Goal: Navigation & Orientation: Find specific page/section

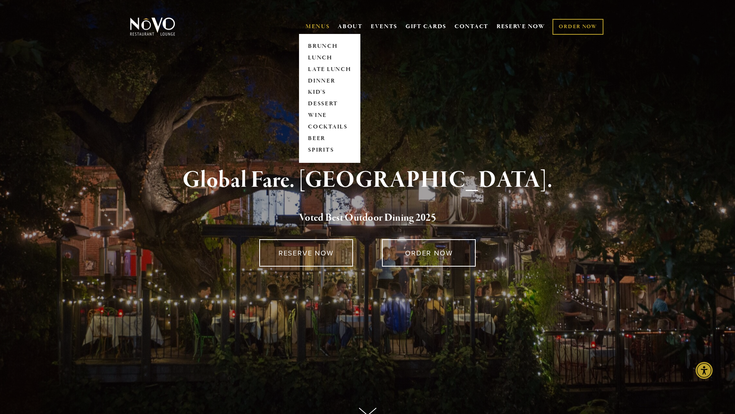
click at [314, 25] on link "MENUS" at bounding box center [317, 27] width 24 height 8
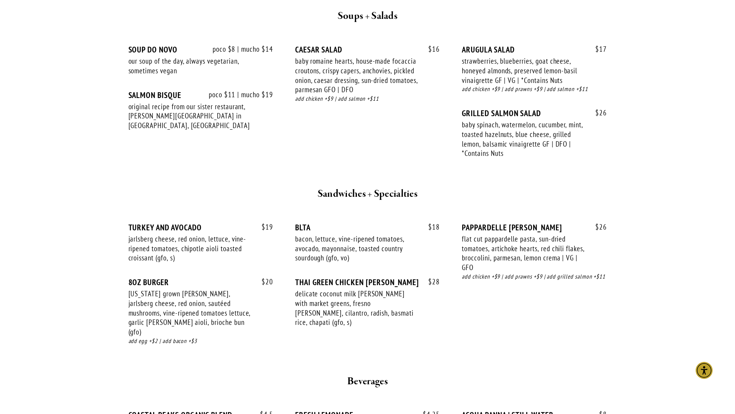
scroll to position [694, 0]
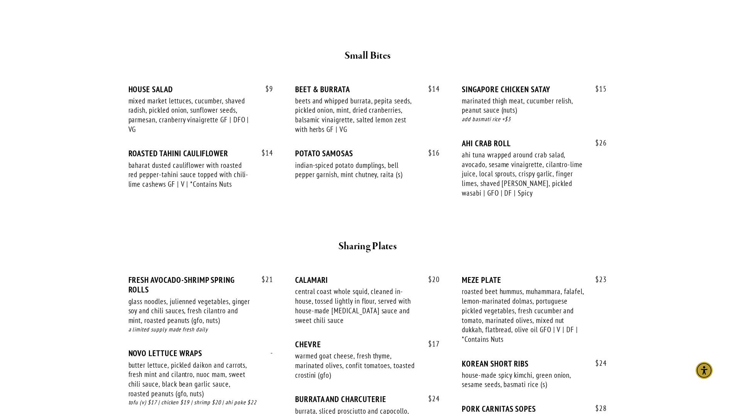
scroll to position [386, 0]
